Goal: Information Seeking & Learning: Compare options

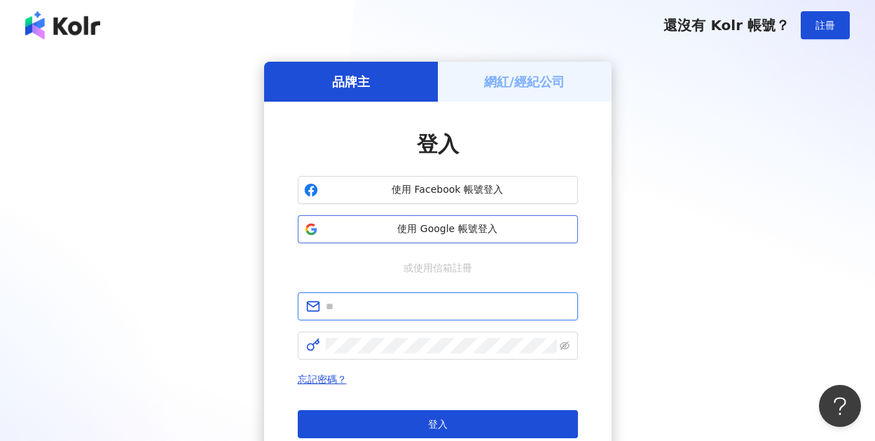
type input "**********"
click at [492, 234] on span "使用 Google 帳號登入" at bounding box center [448, 229] width 248 height 14
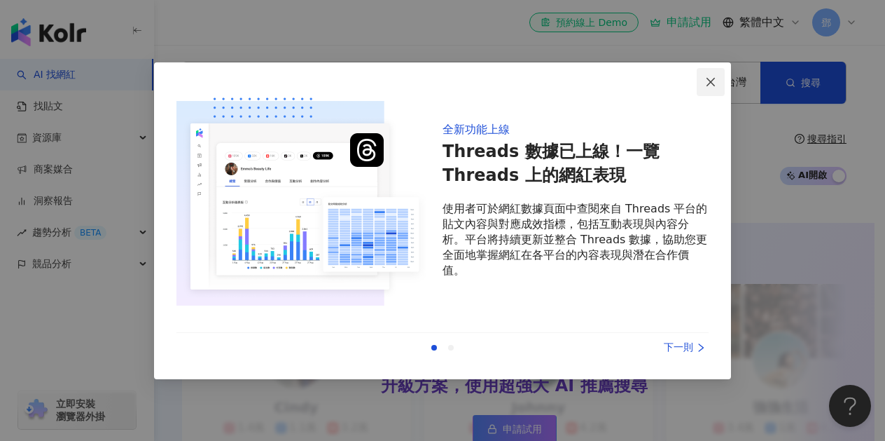
click at [706, 83] on icon "close" at bounding box center [710, 81] width 11 height 11
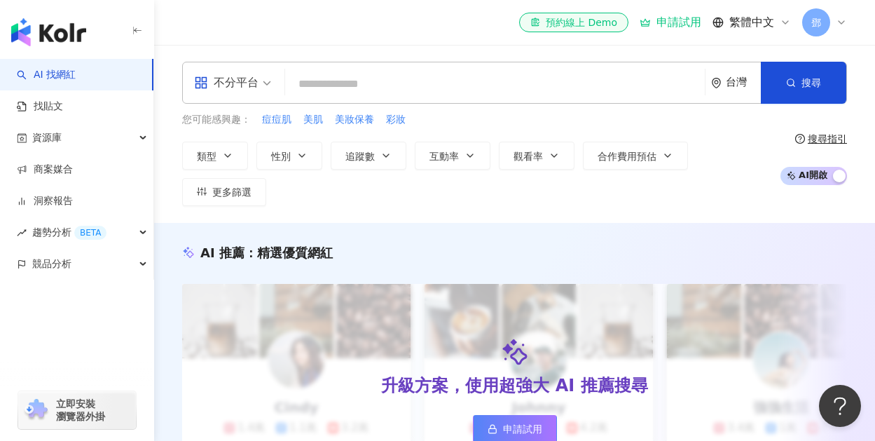
click at [249, 82] on div "不分平台" at bounding box center [226, 82] width 64 height 22
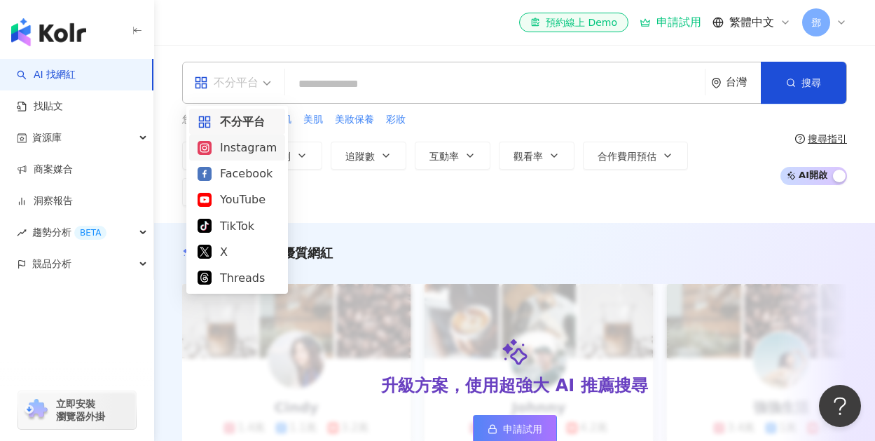
click at [236, 153] on div "Instagram" at bounding box center [236, 148] width 79 height 18
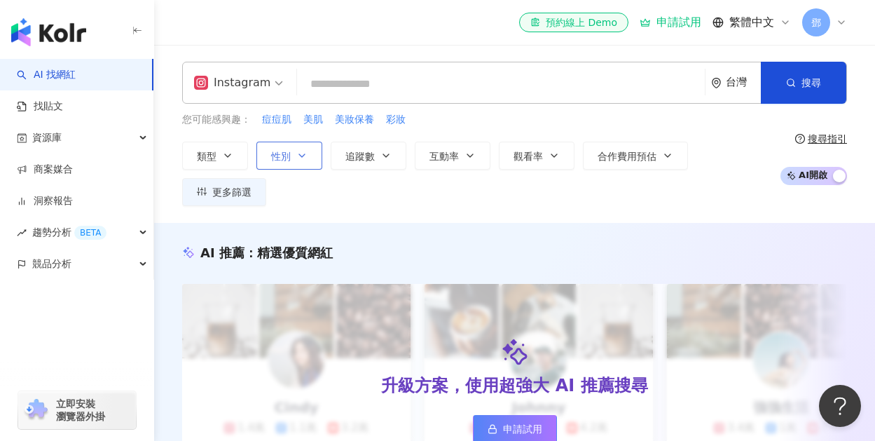
click at [298, 152] on icon "button" at bounding box center [301, 155] width 11 height 11
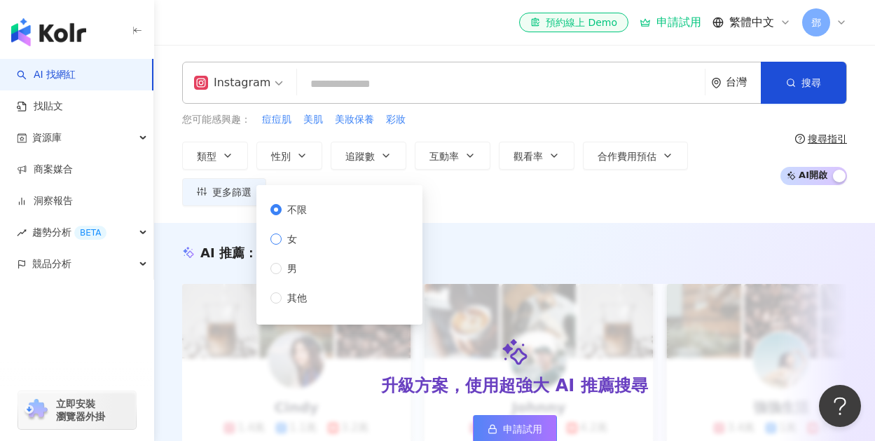
click at [300, 245] on span "女" at bounding box center [292, 238] width 21 height 15
drag, startPoint x: 310, startPoint y: 219, endPoint x: 307, endPoint y: 210, distance: 9.1
click at [310, 219] on div "不限 女 男 其他" at bounding box center [294, 254] width 48 height 104
click at [303, 209] on span "不限" at bounding box center [297, 209] width 31 height 15
click at [235, 159] on button "類型" at bounding box center [215, 155] width 66 height 28
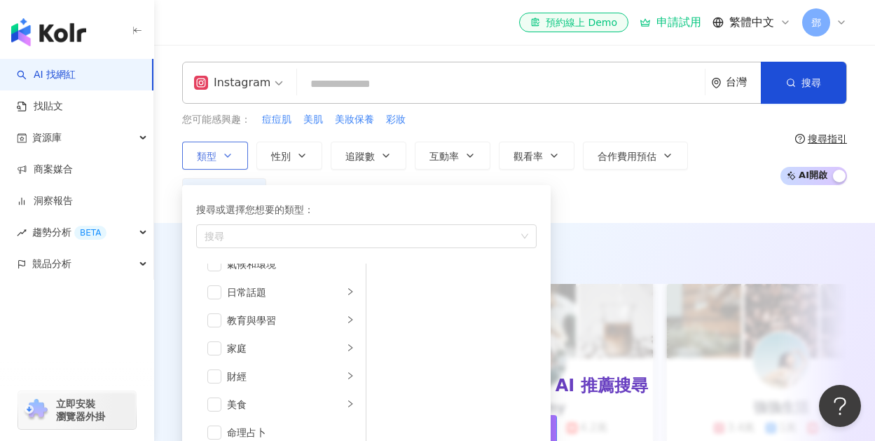
scroll to position [111, 0]
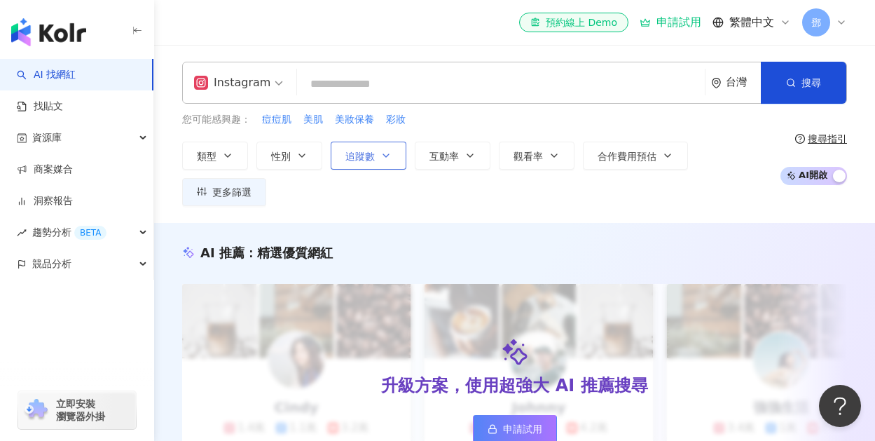
click at [381, 145] on button "追蹤數" at bounding box center [369, 155] width 76 height 28
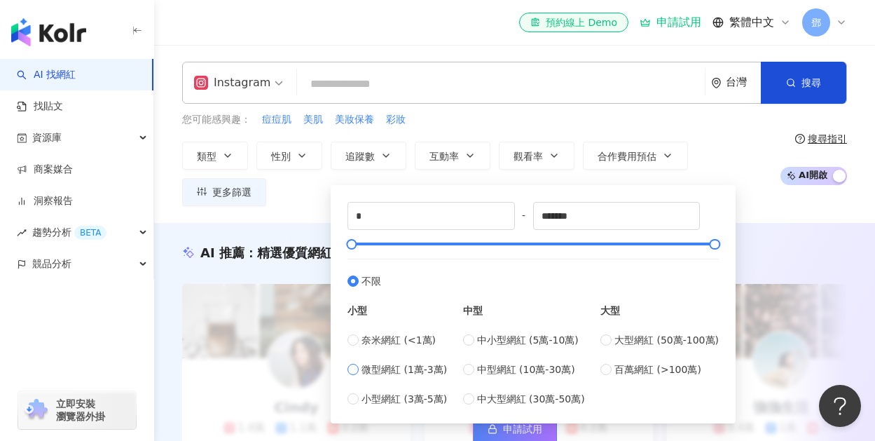
click at [403, 375] on span "微型網紅 (1萬-3萬)" at bounding box center [403, 368] width 85 height 15
type input "*****"
click at [717, 143] on div "類型 性別 追蹤數 互動率 觀看率 合作費用預估 更多篩選 不限 女 男 其他 ***** - ***** 不限 小型 奈米網紅 (<1萬) 微型網紅 (1萬…" at bounding box center [477, 173] width 590 height 64
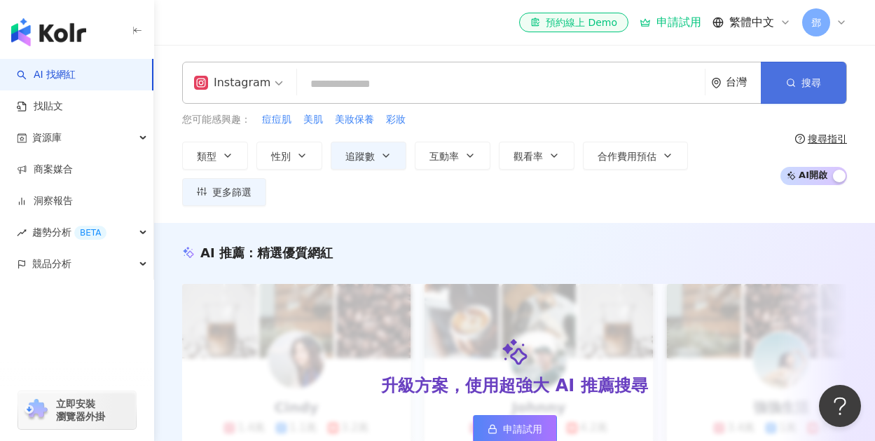
click at [793, 85] on line "button" at bounding box center [794, 86] width 2 height 2
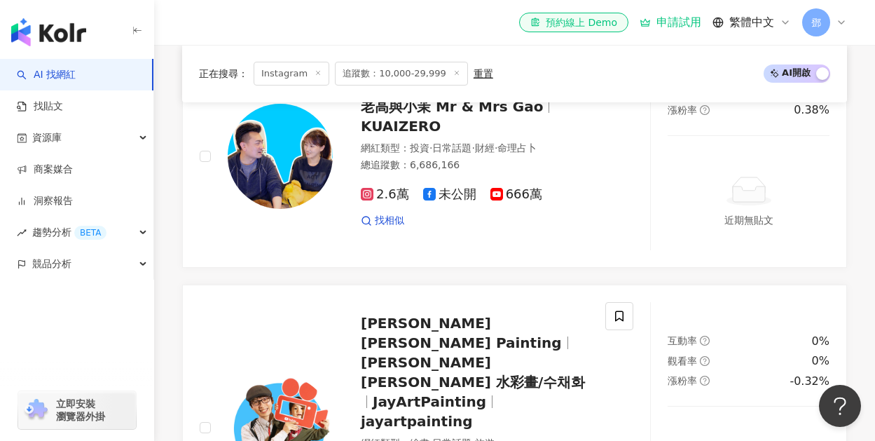
scroll to position [997, 0]
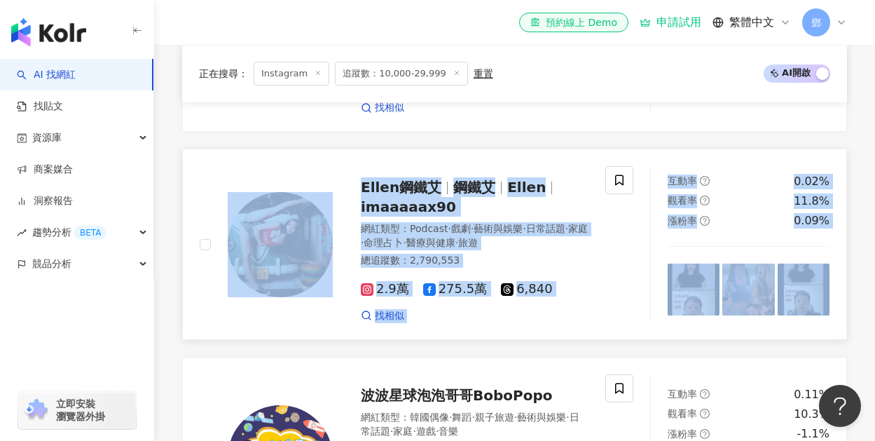
click at [432, 179] on span "Ellen鋼鐵艾" at bounding box center [401, 187] width 81 height 17
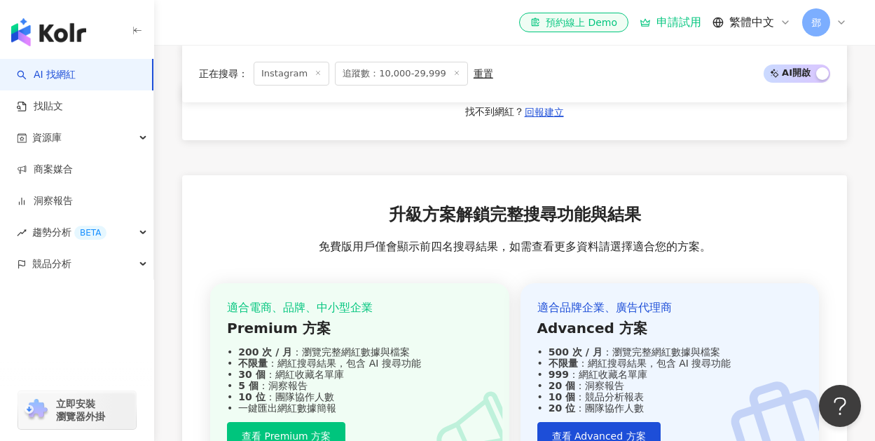
scroll to position [1371, 0]
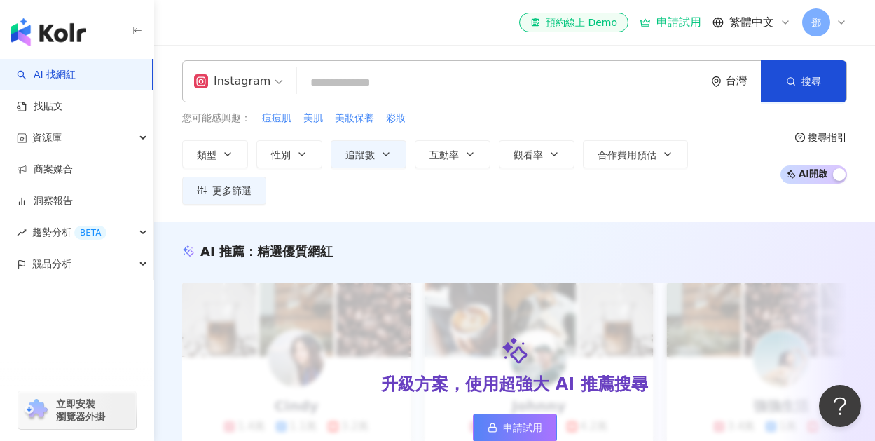
scroll to position [0, 0]
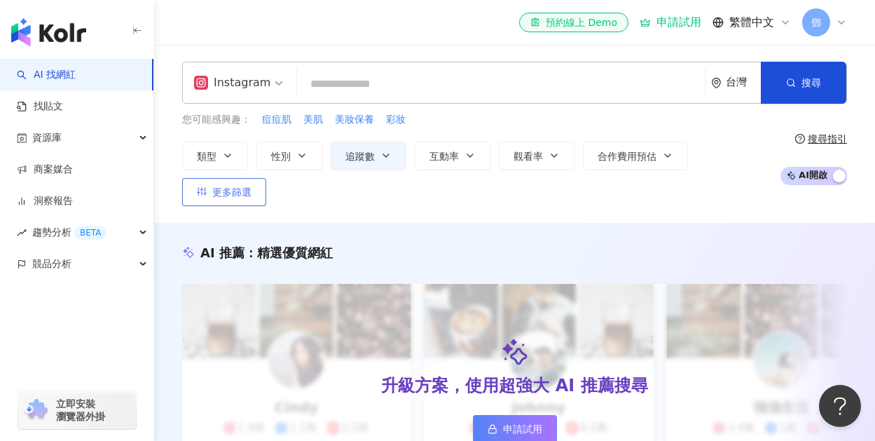
click at [263, 194] on button "更多篩選" at bounding box center [224, 192] width 84 height 28
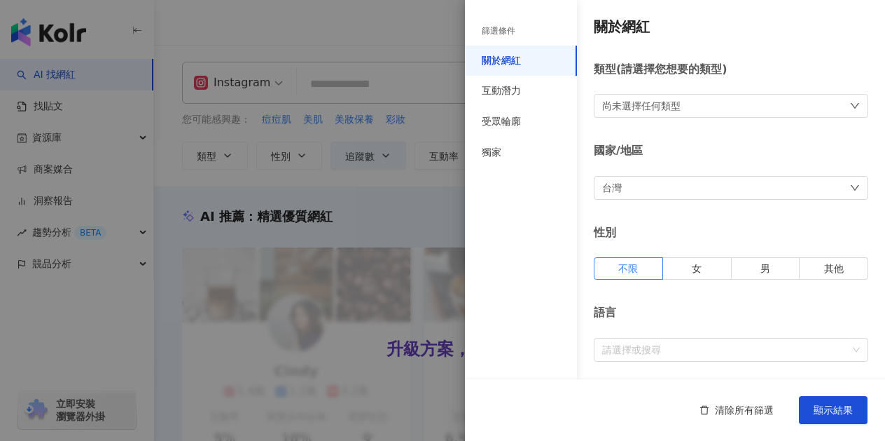
click at [365, 263] on div at bounding box center [442, 220] width 885 height 441
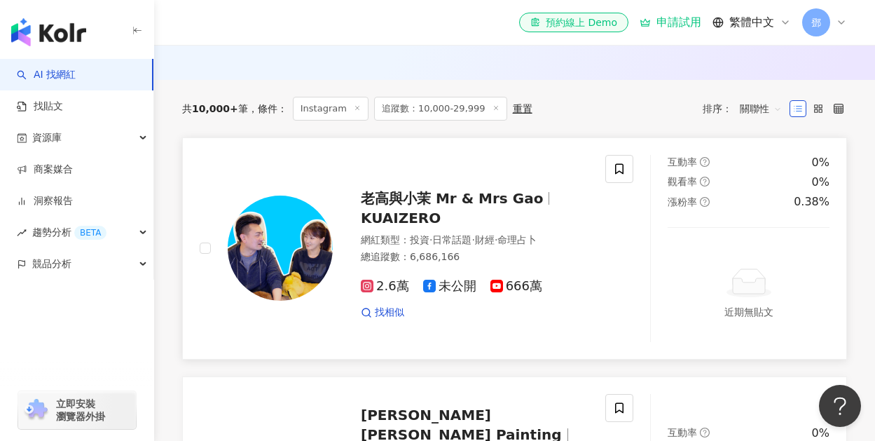
scroll to position [484, 0]
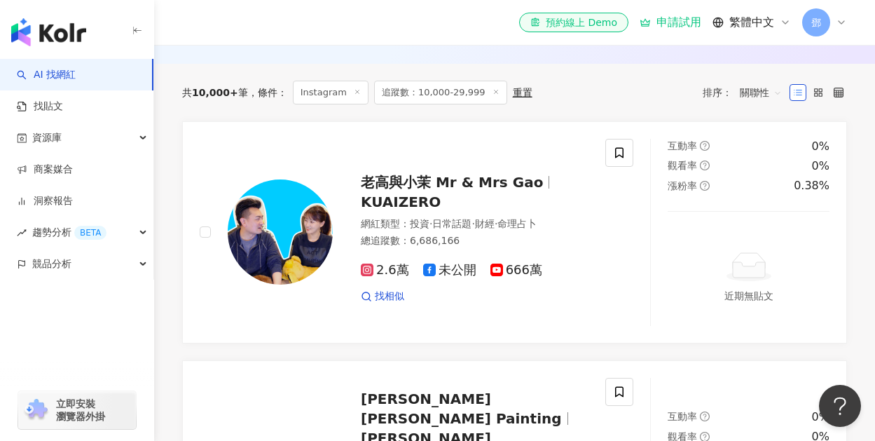
drag, startPoint x: 819, startPoint y: 106, endPoint x: 819, endPoint y: 120, distance: 14.7
click at [819, 96] on rect at bounding box center [820, 94] width 3 height 3
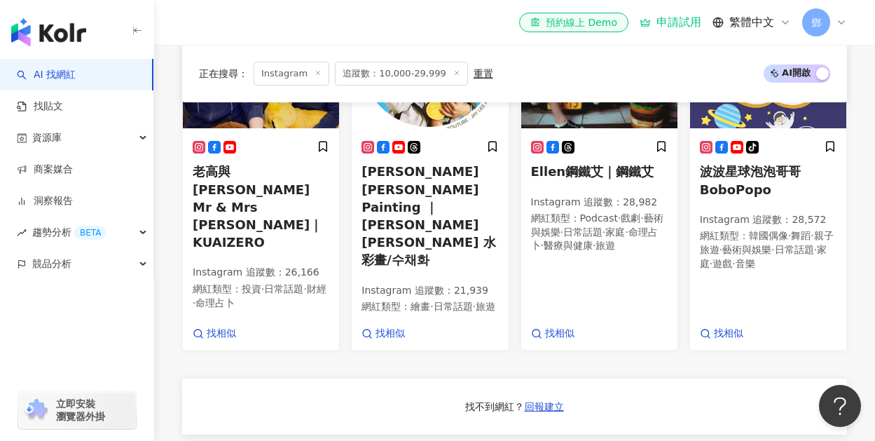
scroll to position [436, 0]
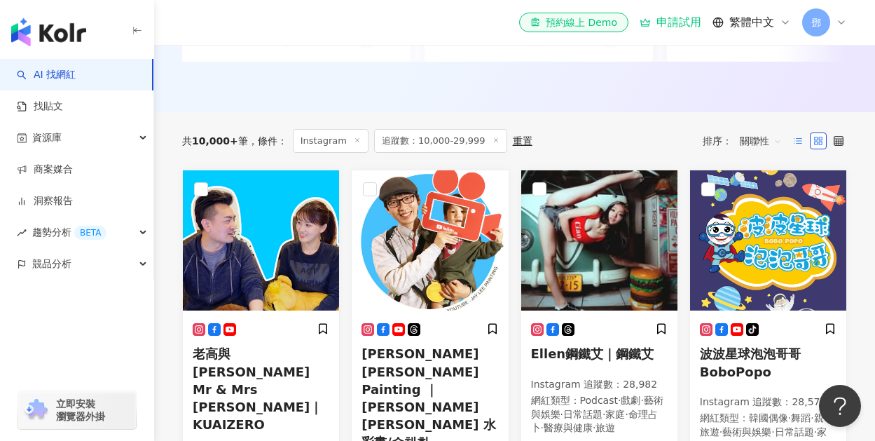
click at [798, 146] on icon at bounding box center [798, 141] width 10 height 10
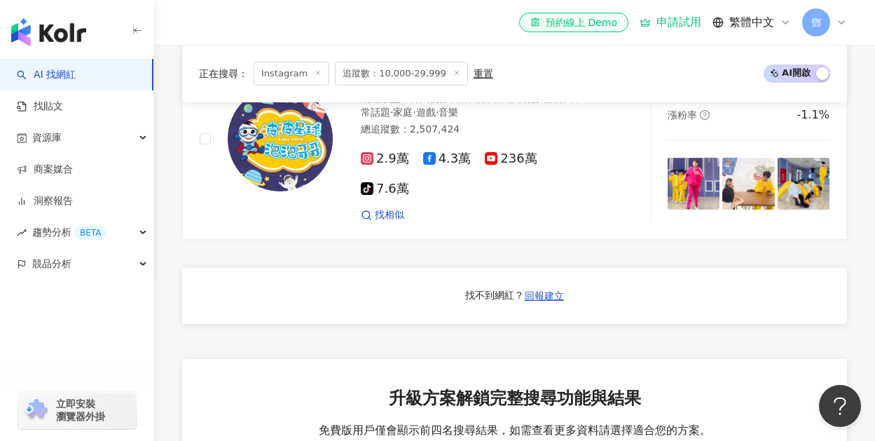
scroll to position [1043, 0]
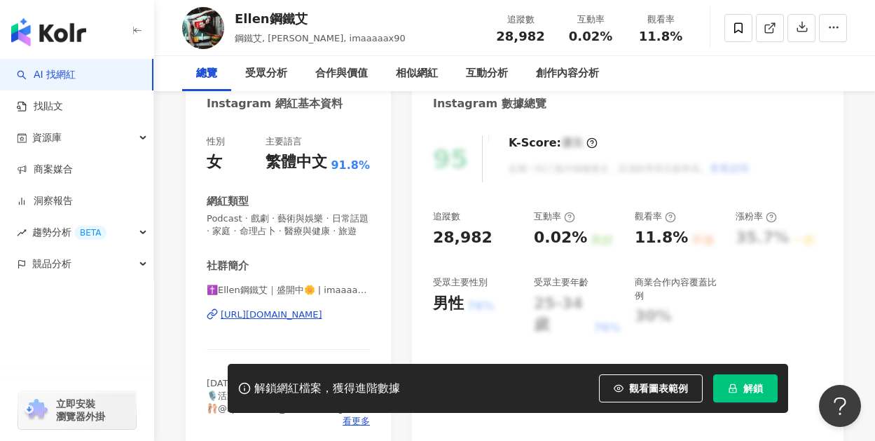
scroll to position [162, 0]
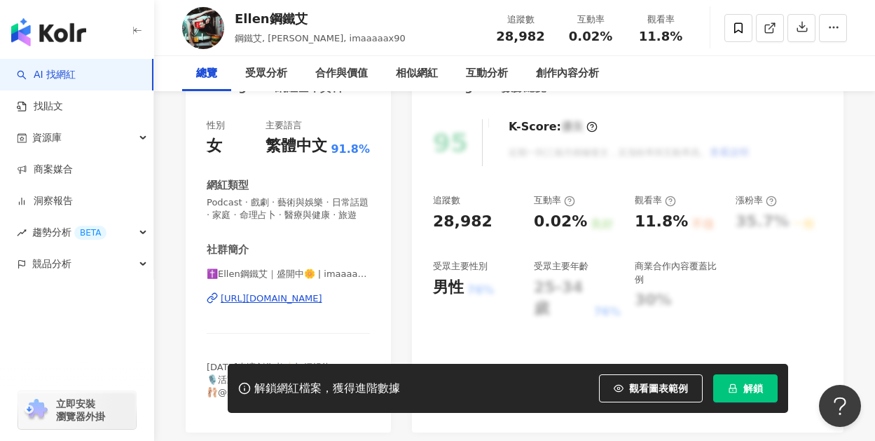
click at [322, 301] on div "[URL][DOMAIN_NAME]" at bounding box center [272, 298] width 102 height 13
